Goal: Navigation & Orientation: Find specific page/section

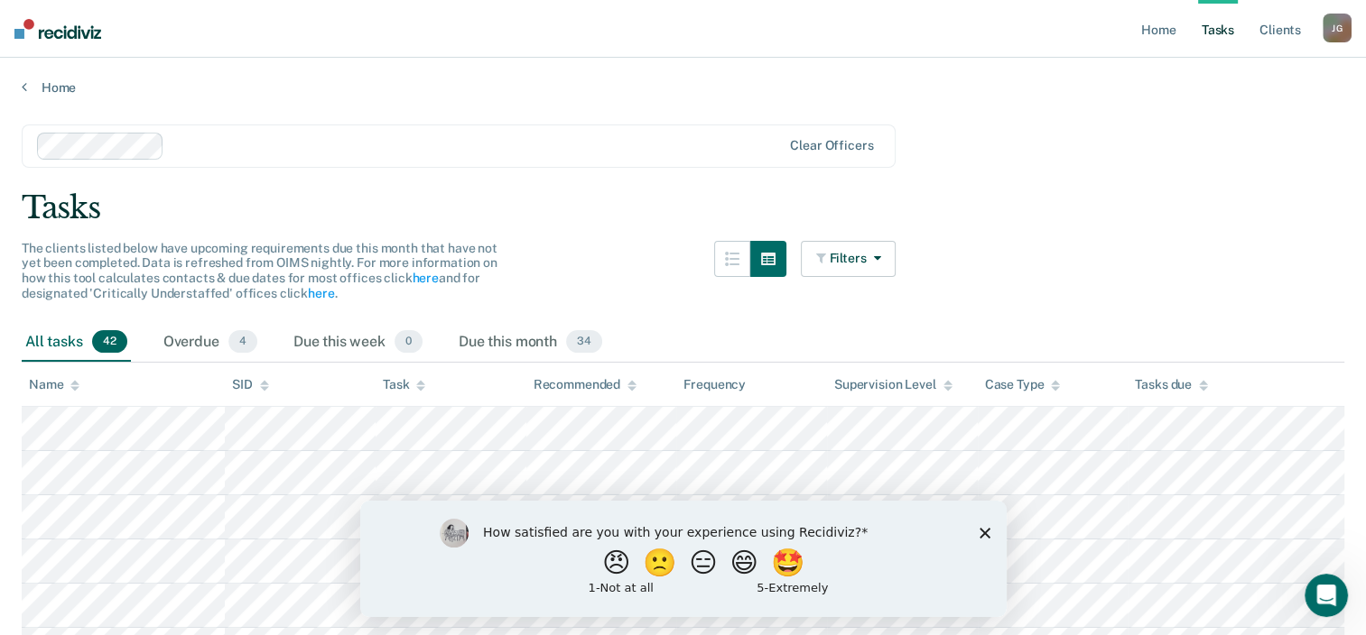
click at [985, 538] on icon "Close survey" at bounding box center [983, 532] width 11 height 11
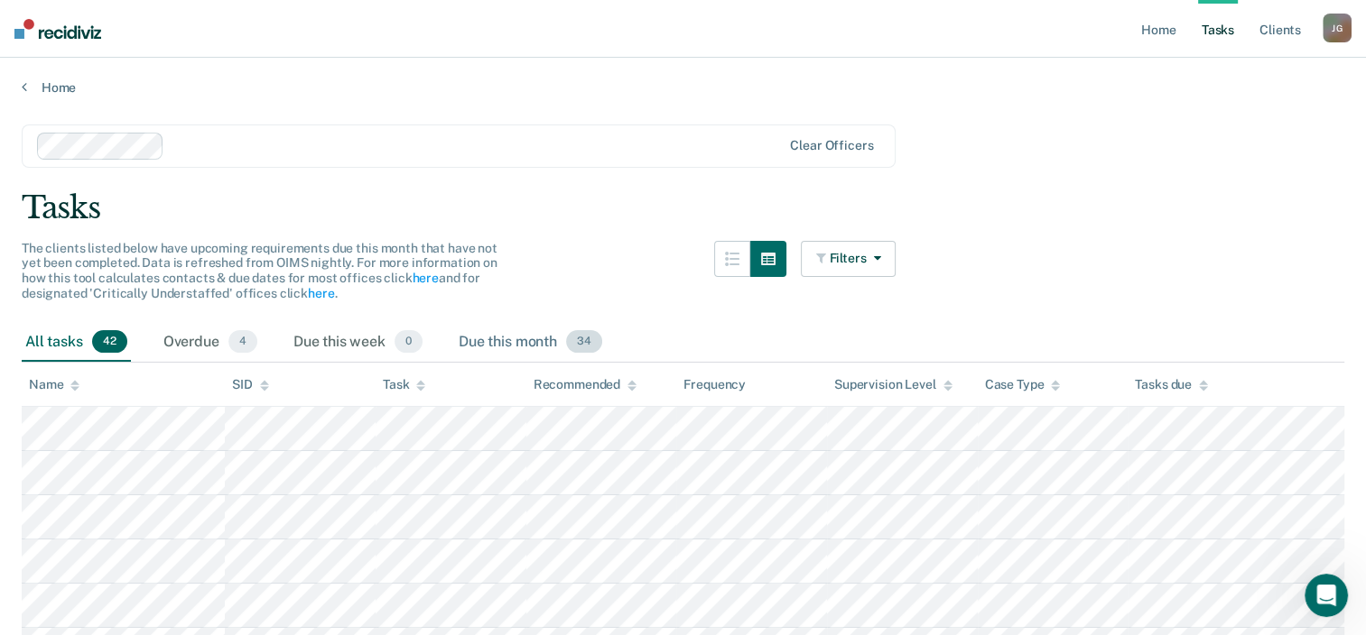
click at [555, 347] on div "Due this month 34" at bounding box center [530, 343] width 151 height 40
click at [54, 338] on div "All tasks 42" at bounding box center [76, 343] width 109 height 40
